Goal: Task Accomplishment & Management: Use online tool/utility

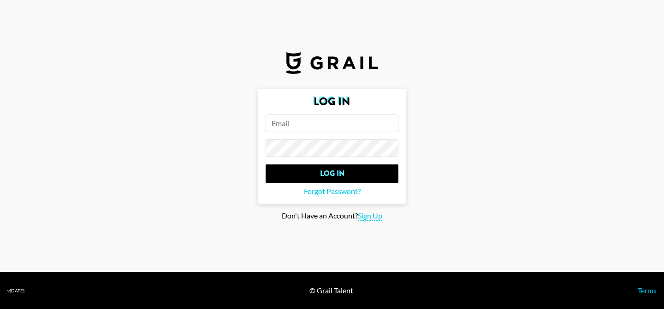
click at [341, 121] on input "email" at bounding box center [332, 123] width 133 height 18
type input "[EMAIL_ADDRESS][DOMAIN_NAME]"
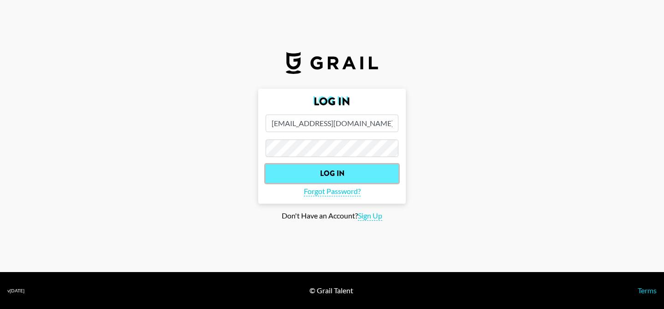
click at [339, 166] on input "Log In" at bounding box center [332, 173] width 133 height 18
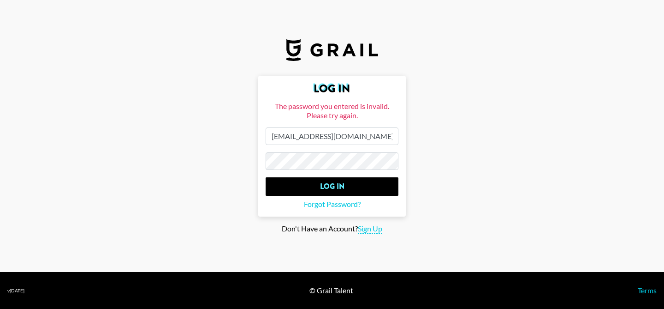
click at [266, 177] on input "Log In" at bounding box center [332, 186] width 133 height 18
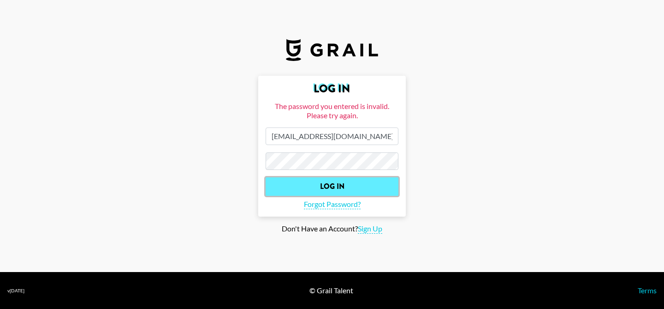
click at [293, 195] on input "Log In" at bounding box center [332, 186] width 133 height 18
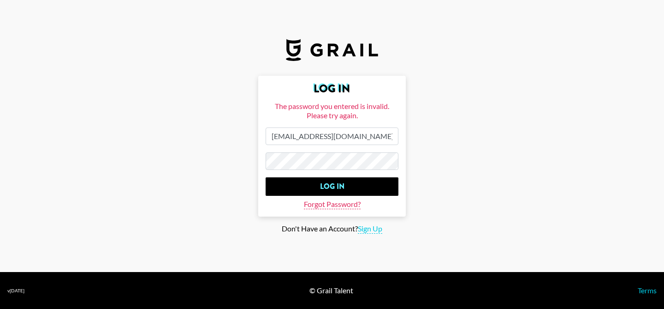
click at [316, 208] on span "Forgot Password?" at bounding box center [332, 204] width 57 height 10
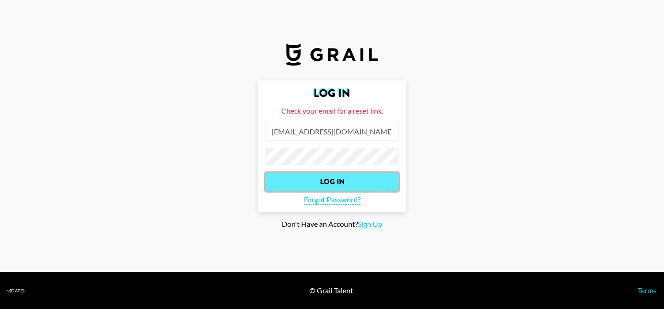
click at [282, 179] on input "Log In" at bounding box center [332, 182] width 133 height 18
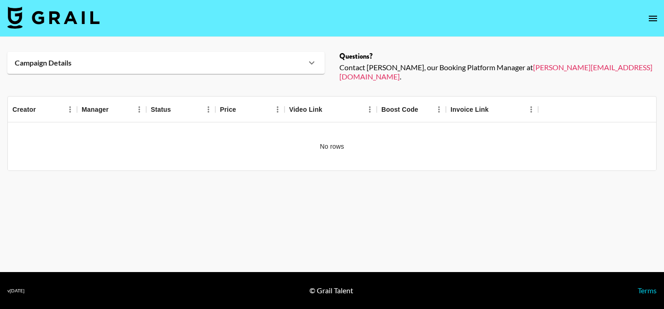
click at [255, 63] on div "Campaign Details" at bounding box center [161, 62] width 292 height 9
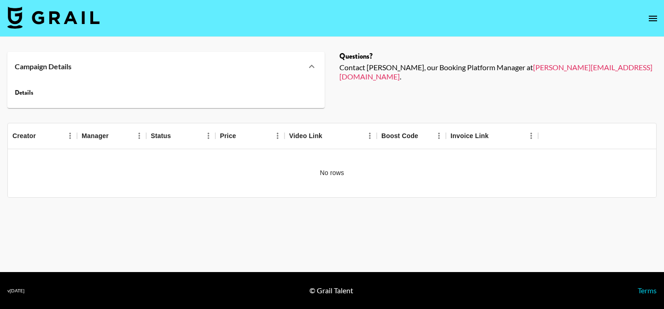
click at [288, 65] on div "Campaign Details" at bounding box center [161, 66] width 292 height 9
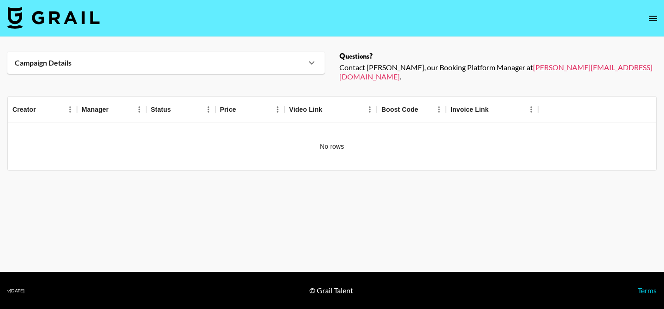
click at [652, 20] on icon "open drawer" at bounding box center [653, 19] width 8 height 6
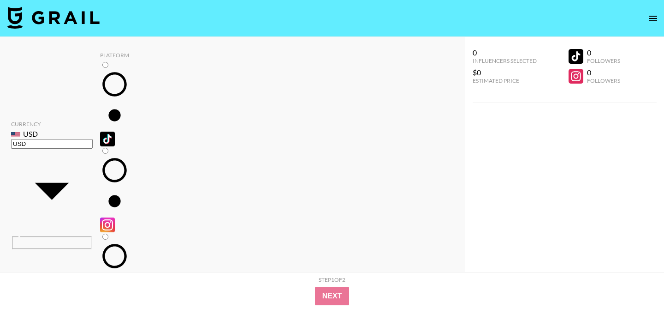
click at [611, 19] on nav at bounding box center [332, 18] width 664 height 37
click at [571, 18] on nav at bounding box center [332, 18] width 664 height 37
click at [56, 73] on body "Currency USD USD ​ Platform All Prices Any Followers All Countries All Tags All…" at bounding box center [332, 235] width 664 height 471
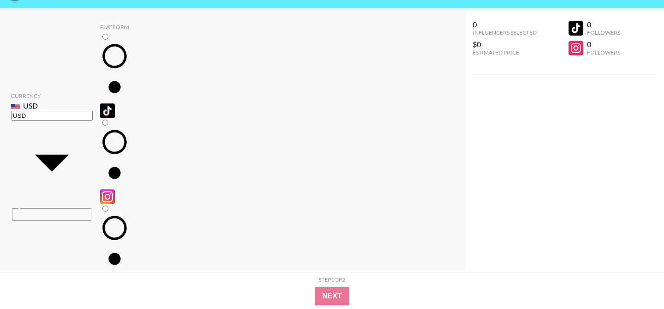
scroll to position [31, 0]
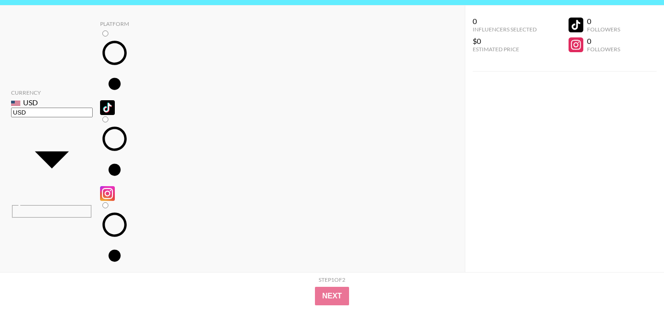
click at [102, 36] on input "radio" at bounding box center [105, 33] width 6 height 6
radio input "true"
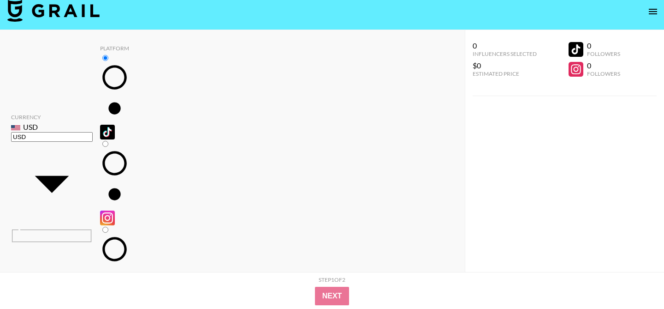
scroll to position [0, 0]
